Goal: Task Accomplishment & Management: Manage account settings

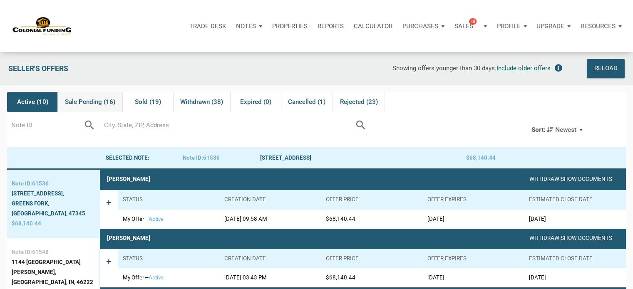
click at [86, 102] on span "Sale Pending (16)" at bounding box center [90, 102] width 50 height 10
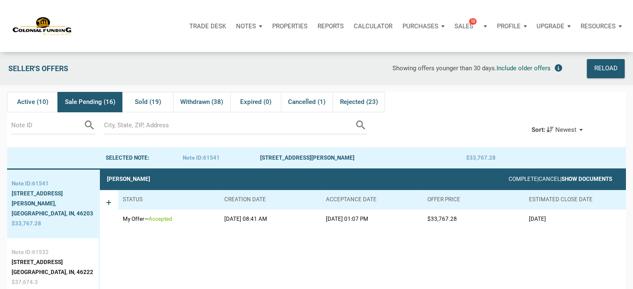
click at [593, 179] on link "Show Documents" at bounding box center [587, 179] width 51 height 6
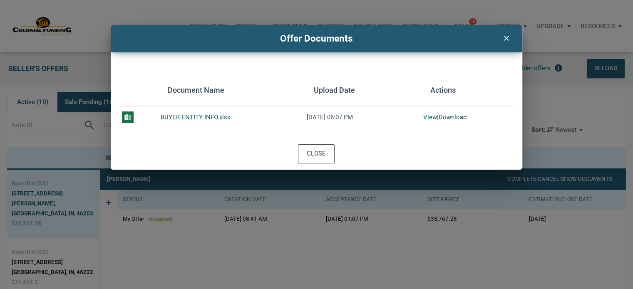
click at [452, 118] on link "Download" at bounding box center [453, 117] width 28 height 7
click at [505, 36] on icon "clear" at bounding box center [506, 37] width 10 height 11
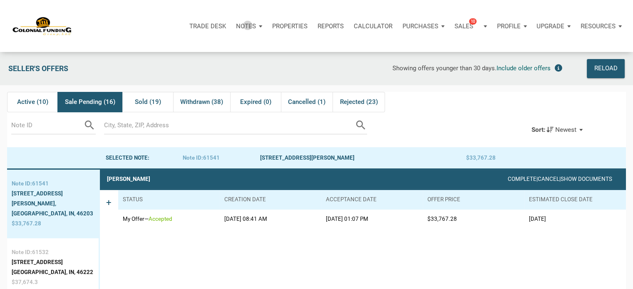
click at [248, 25] on p "Notes" at bounding box center [246, 25] width 20 height 7
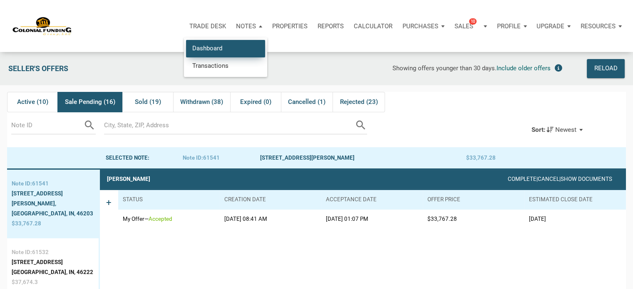
click at [213, 45] on link "Dashboard" at bounding box center [225, 48] width 79 height 17
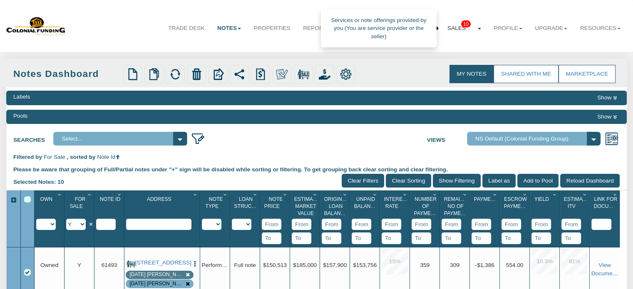
click at [461, 24] on span "10" at bounding box center [466, 23] width 10 height 7
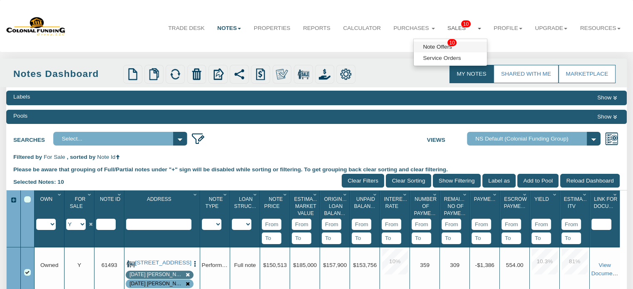
click at [430, 43] on link "Note Offers 10" at bounding box center [450, 47] width 73 height 11
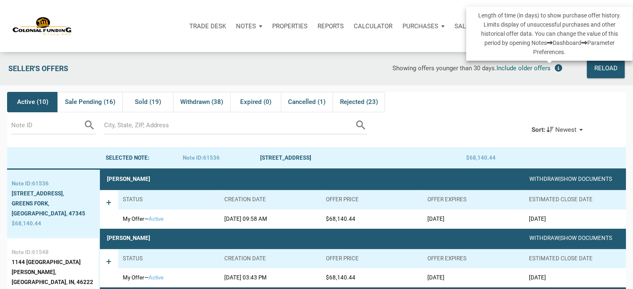
click at [558, 68] on icon at bounding box center [558, 68] width 7 height 7
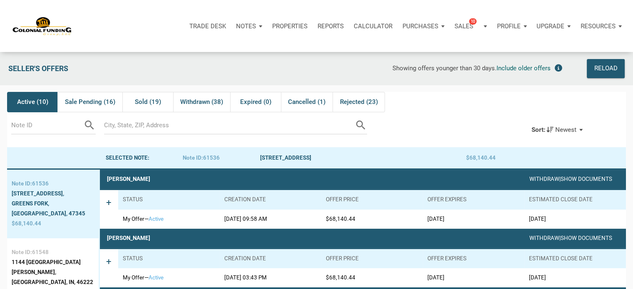
click at [26, 104] on span "Active (10)" at bounding box center [32, 102] width 31 height 10
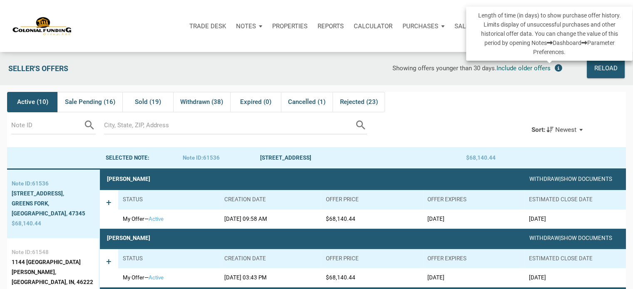
click at [557, 68] on icon at bounding box center [558, 68] width 7 height 7
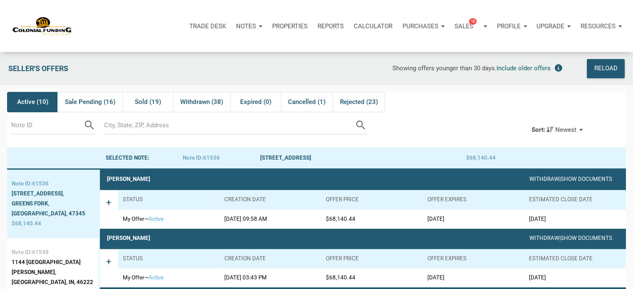
click at [242, 26] on p "Notes" at bounding box center [246, 25] width 20 height 7
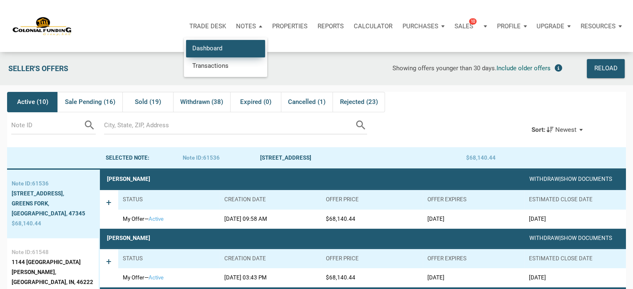
click at [210, 48] on link "Dashboard" at bounding box center [225, 48] width 79 height 17
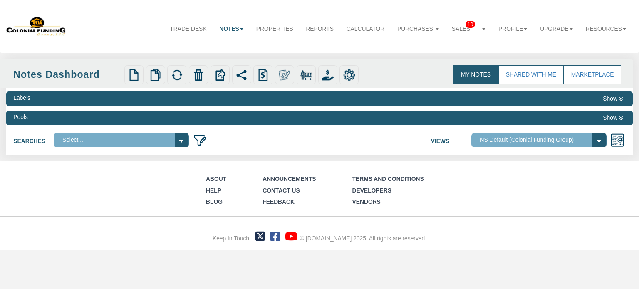
select select
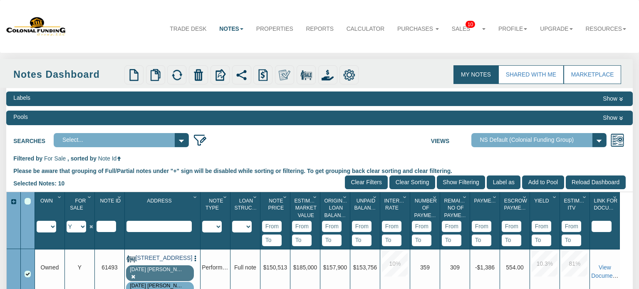
click at [152, 262] on link "[STREET_ADDRESS]" at bounding box center [163, 258] width 54 height 7
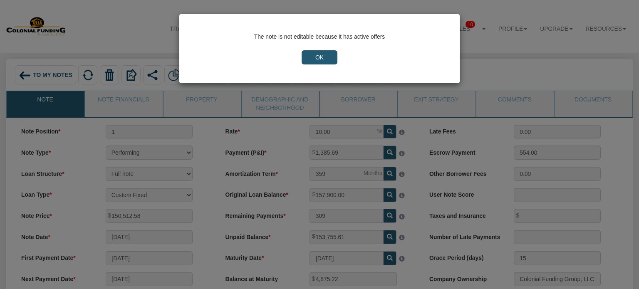
click at [334, 51] on input "OK" at bounding box center [320, 57] width 36 height 14
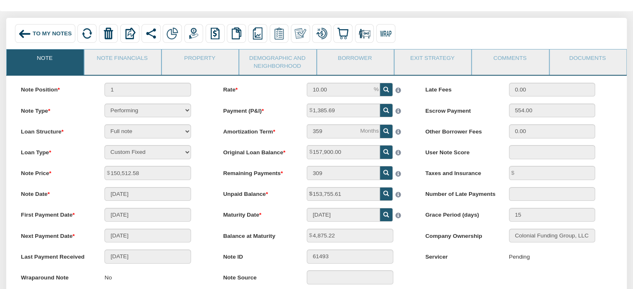
scroll to position [10, 0]
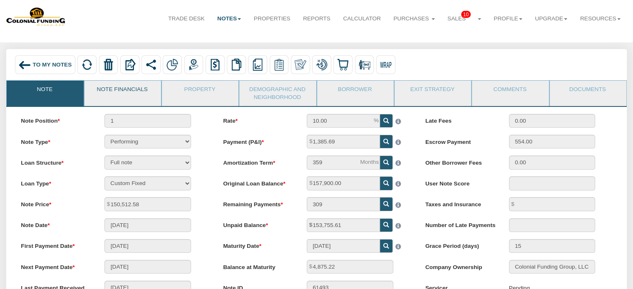
click at [125, 88] on link "Note Financials" at bounding box center [123, 91] width 76 height 21
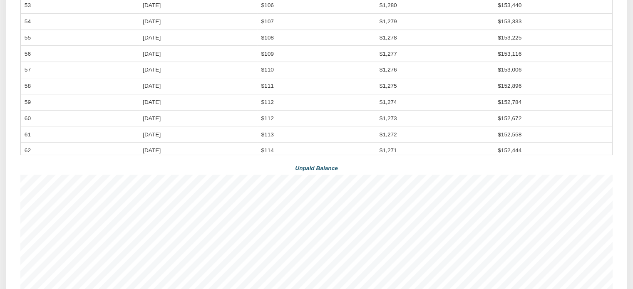
scroll to position [11, 0]
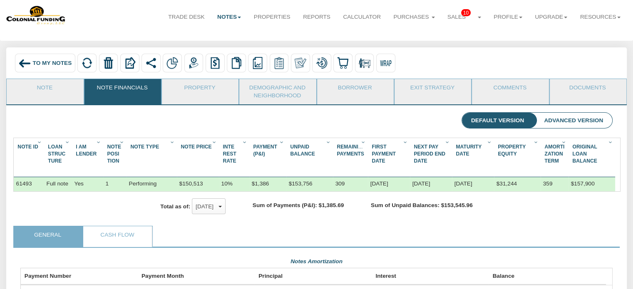
click at [113, 246] on link "Cash Flow" at bounding box center [117, 236] width 68 height 21
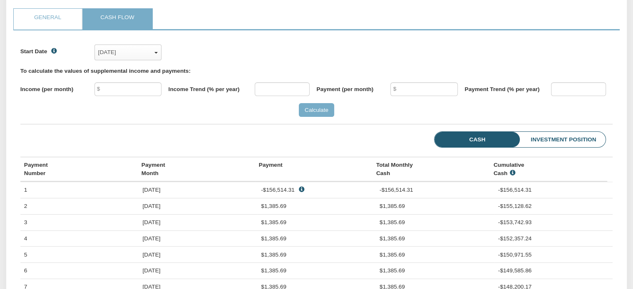
scroll to position [183, 0]
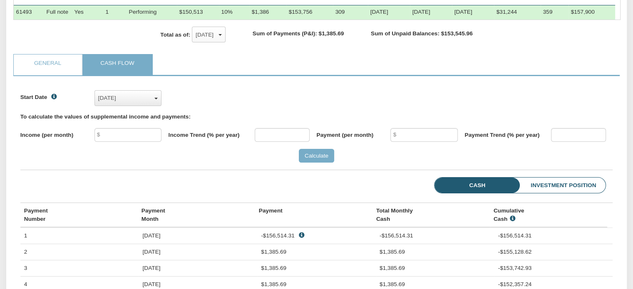
click at [156, 100] on span "button" at bounding box center [155, 99] width 3 height 2
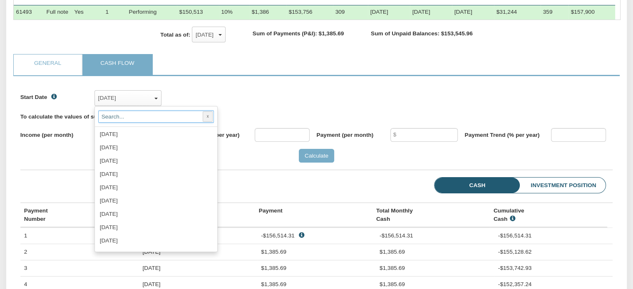
scroll to position [606, 0]
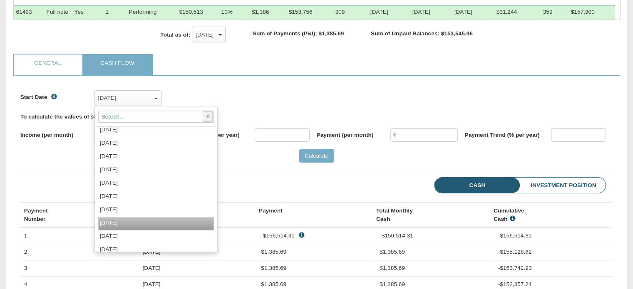
click at [117, 226] on span "[DATE]" at bounding box center [109, 223] width 18 height 6
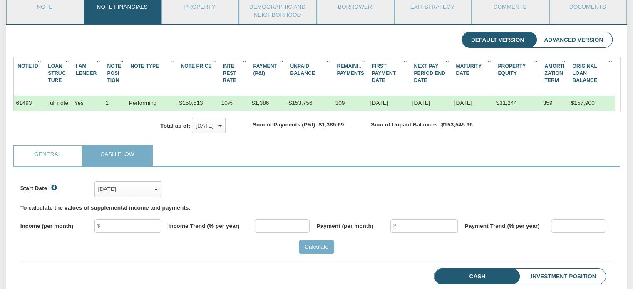
scroll to position [86, 0]
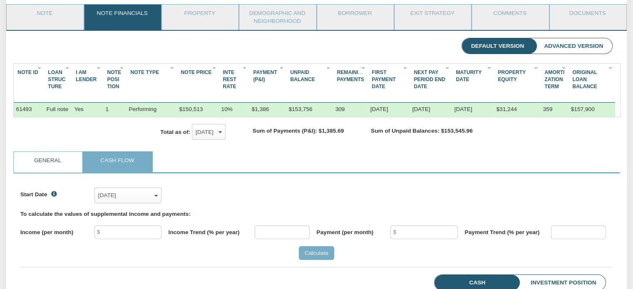
click at [42, 173] on link "General" at bounding box center [48, 162] width 68 height 21
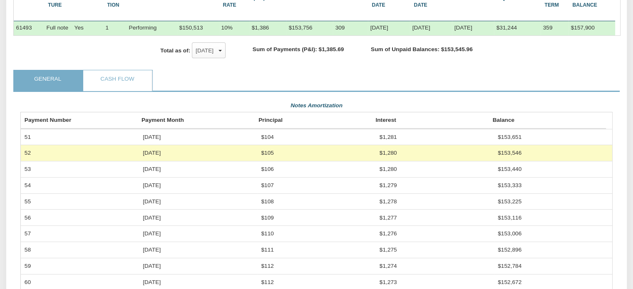
scroll to position [157, 0]
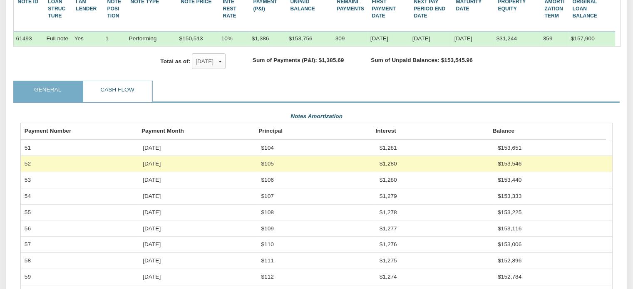
drag, startPoint x: 115, startPoint y: 100, endPoint x: 639, endPoint y: 140, distance: 525.7
click at [115, 100] on link "Cash Flow" at bounding box center [117, 91] width 68 height 21
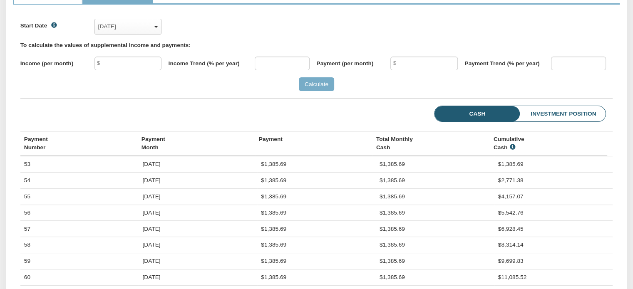
scroll to position [252, 0]
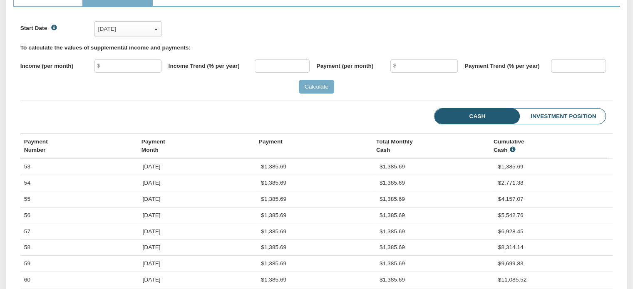
click at [557, 124] on li "Investment Position" at bounding box center [550, 117] width 109 height 16
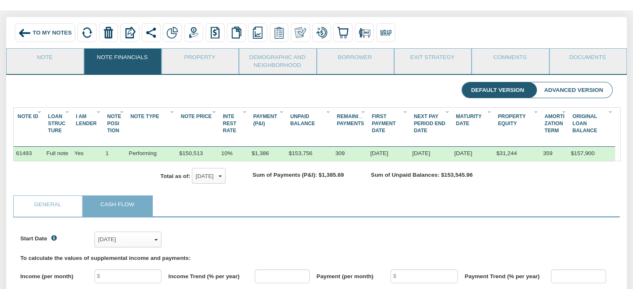
scroll to position [15, 0]
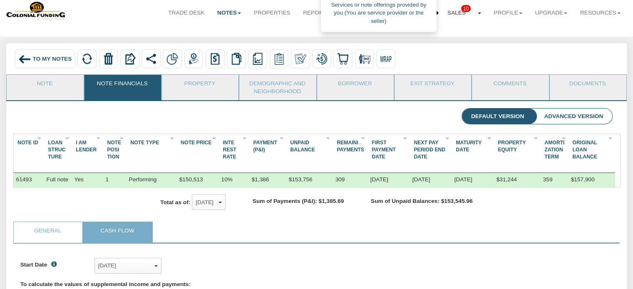
click at [443, 12] on link "Sales 10" at bounding box center [464, 12] width 46 height 21
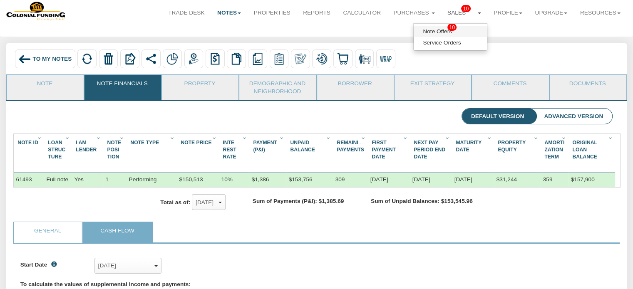
click at [438, 32] on link "Note Offers 10" at bounding box center [450, 31] width 73 height 11
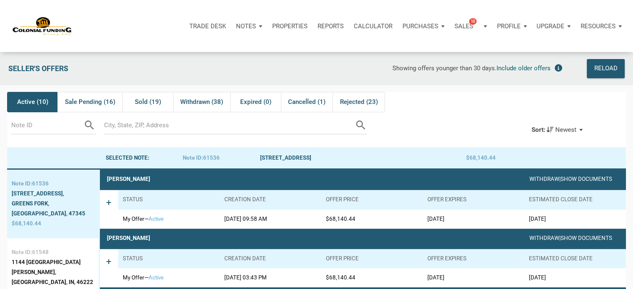
click at [448, 46] on div "Trade Desk Notes Dashboard Transactions Properties Reports Calculator Purchases…" at bounding box center [319, 26] width 627 height 52
click at [89, 100] on span "Sale Pending (16)" at bounding box center [90, 102] width 50 height 10
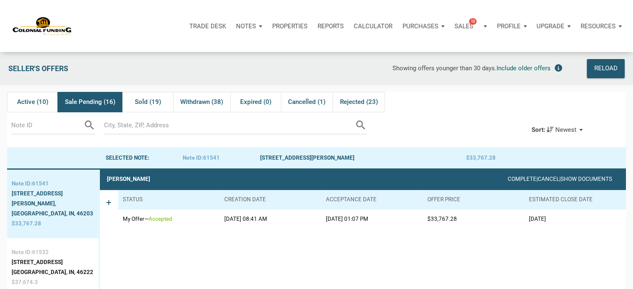
click at [583, 130] on div "Sort: Newest" at bounding box center [557, 130] width 65 height 18
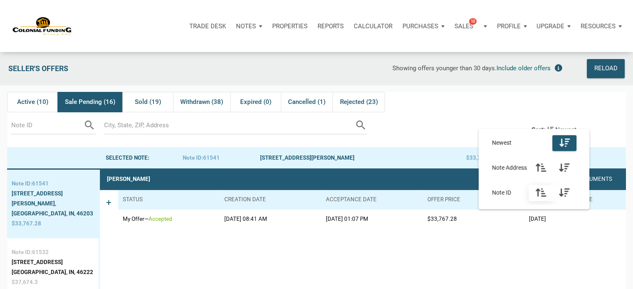
click at [542, 194] on icon "button" at bounding box center [541, 193] width 10 height 10
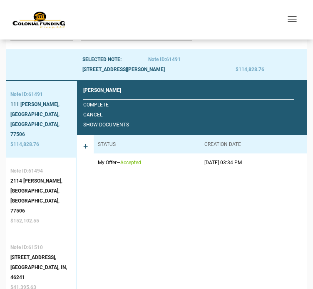
scroll to position [13, 0]
